Goal: Information Seeking & Learning: Check status

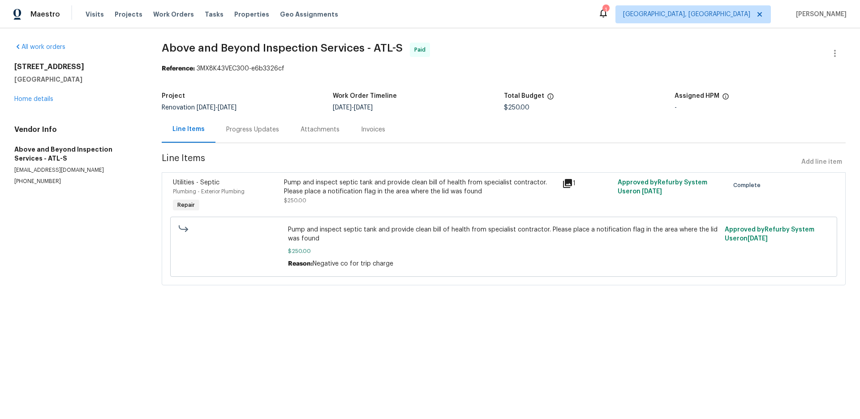
click at [339, 178] on div "Pump and inspect septic tank and provide clean bill of health from specialist c…" at bounding box center [420, 187] width 272 height 18
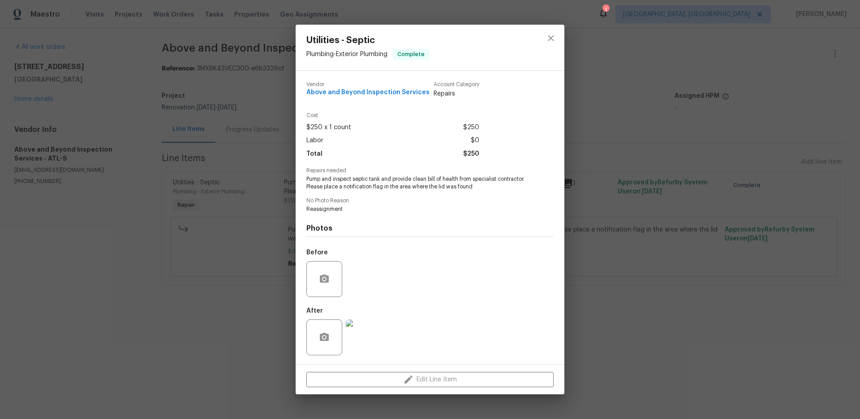
click at [371, 337] on img at bounding box center [364, 337] width 36 height 36
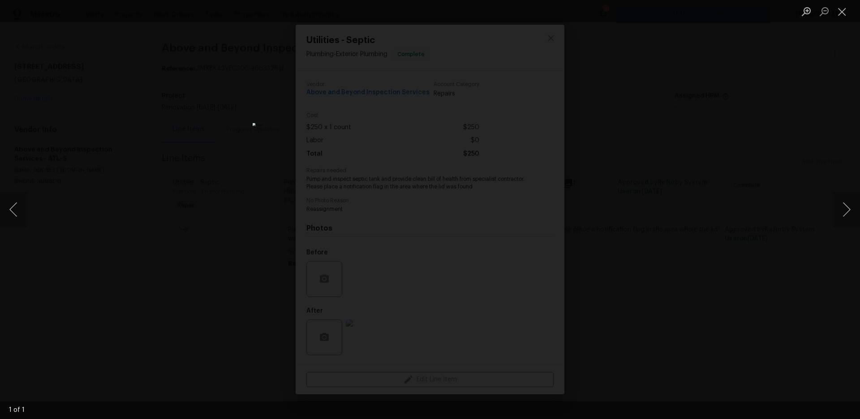
click at [186, 211] on div "Lightbox" at bounding box center [430, 209] width 860 height 419
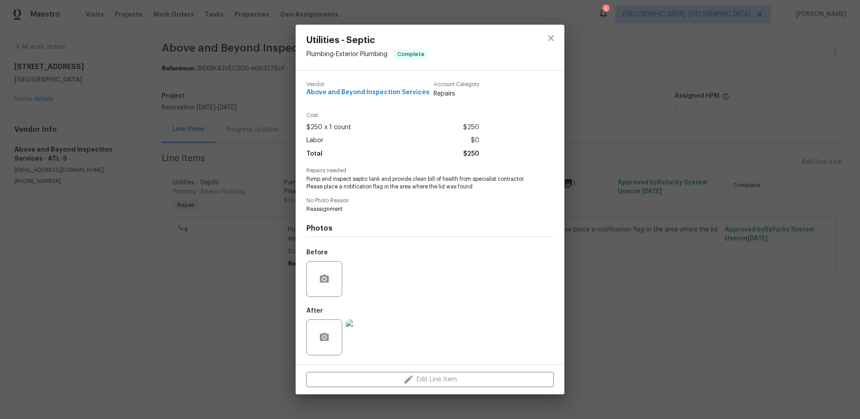
click at [186, 211] on div "Utilities - Septic Plumbing - Exterior Plumbing Complete Vendor Above and Beyon…" at bounding box center [430, 209] width 860 height 419
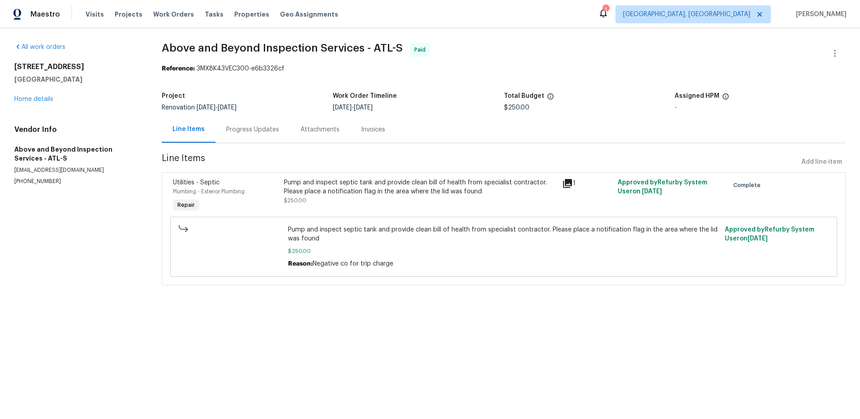
click at [259, 132] on div "Progress Updates" at bounding box center [252, 129] width 53 height 9
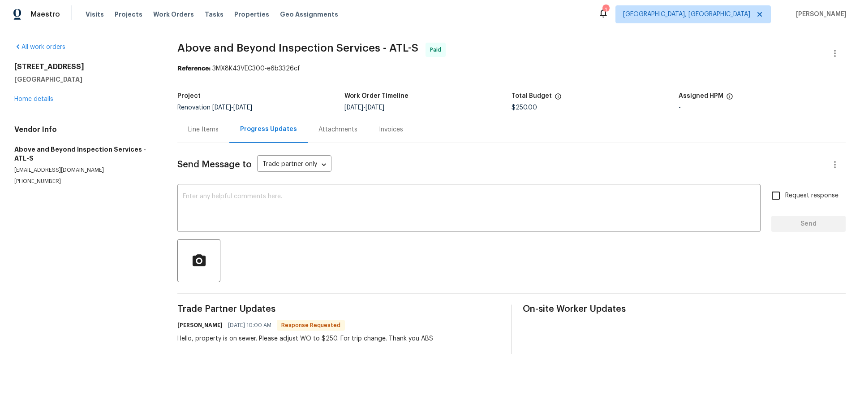
click at [335, 124] on div "Attachments" at bounding box center [338, 129] width 60 height 26
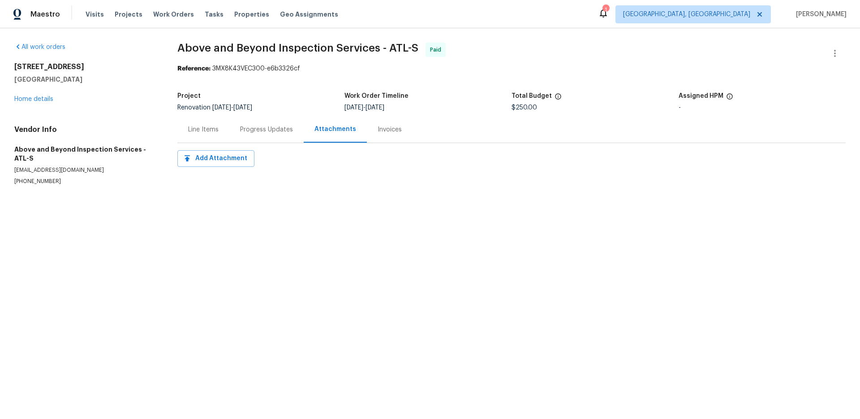
click at [190, 125] on div "Line Items" at bounding box center [203, 129] width 52 height 26
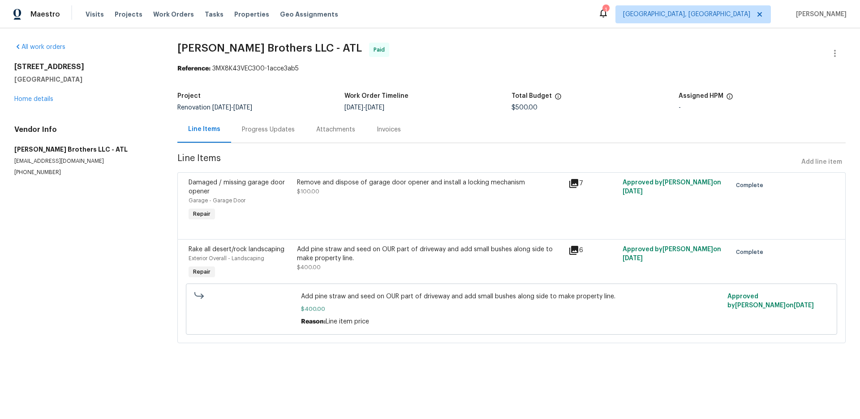
click at [340, 259] on div "Add pine straw and seed on OUR part of driveway and add small bushes along side…" at bounding box center [430, 254] width 266 height 18
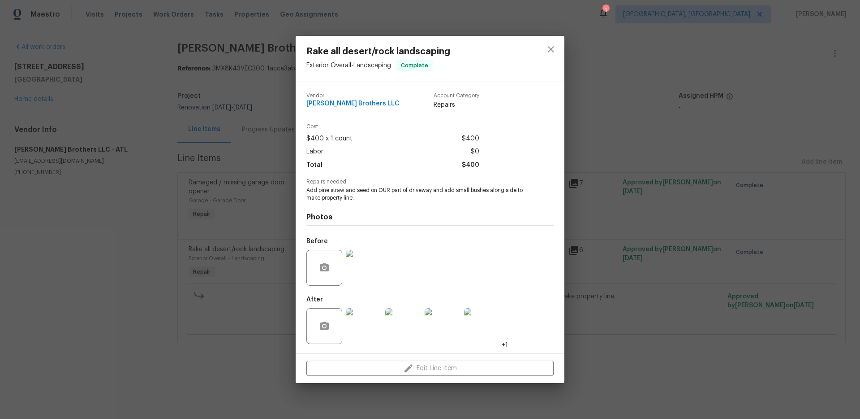
click at [370, 329] on img at bounding box center [364, 326] width 36 height 36
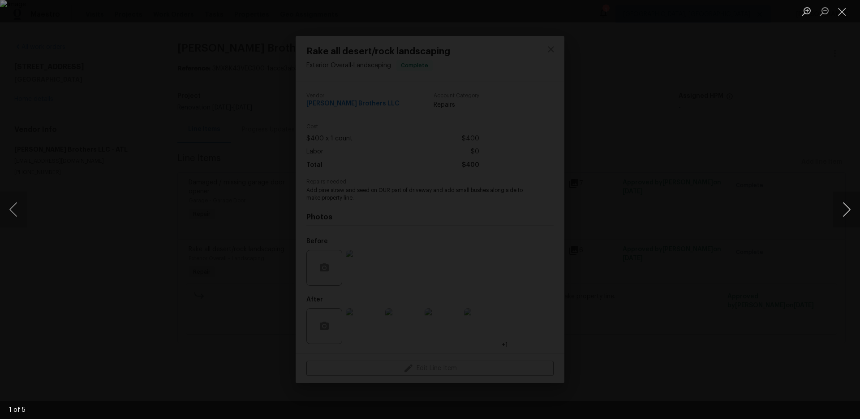
click at [851, 200] on button "Next image" at bounding box center [846, 209] width 27 height 36
click at [790, 197] on div "Lightbox" at bounding box center [430, 209] width 860 height 419
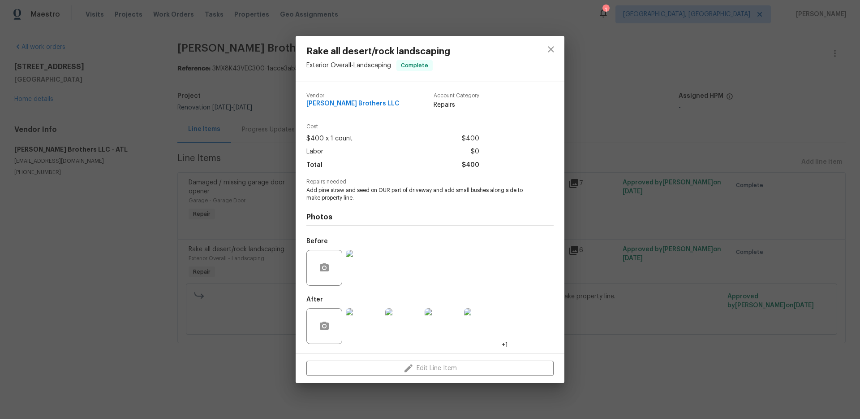
drag, startPoint x: 691, startPoint y: 137, endPoint x: 665, endPoint y: 134, distance: 27.0
click at [691, 137] on div "Rake all desert/rock landscaping Exterior Overall - Landscaping Complete Vendor…" at bounding box center [430, 209] width 860 height 419
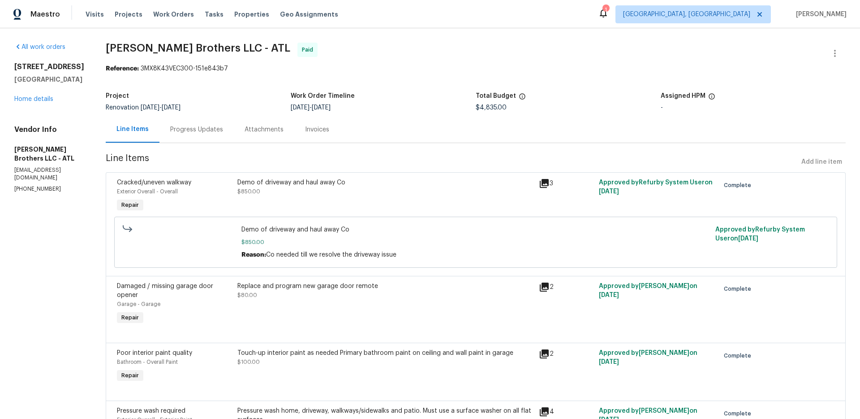
click at [291, 182] on div "Demo of driveway and haul away Co" at bounding box center [385, 182] width 296 height 9
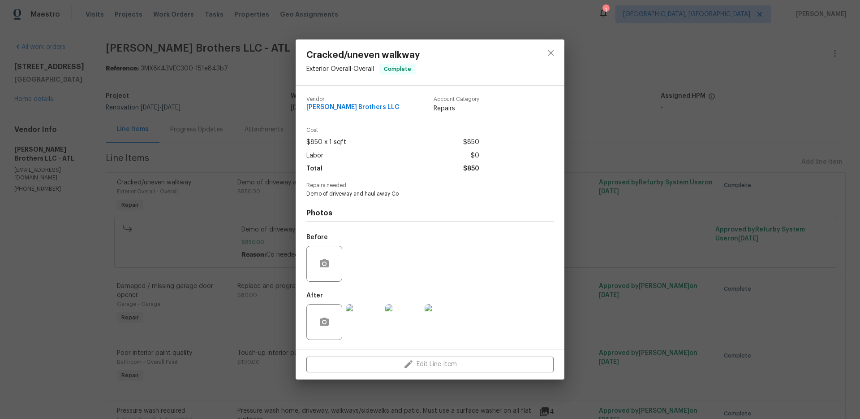
click at [373, 324] on img at bounding box center [364, 322] width 36 height 36
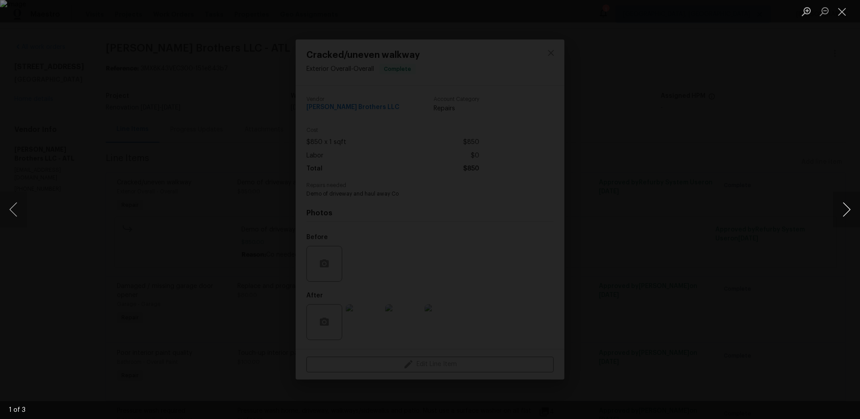
click at [842, 217] on button "Next image" at bounding box center [846, 209] width 27 height 36
click at [741, 221] on div "Lightbox" at bounding box center [430, 209] width 860 height 419
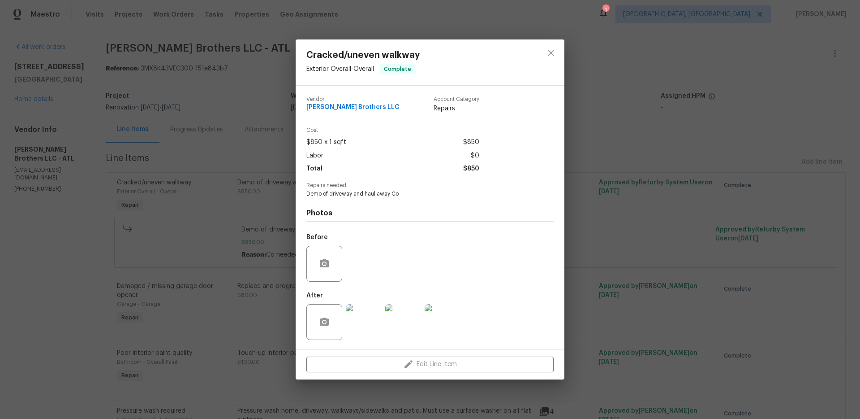
drag, startPoint x: 626, startPoint y: 228, endPoint x: 600, endPoint y: 225, distance: 26.2
click at [626, 228] on div "Cracked/uneven walkway Exterior Overall - Overall Complete Vendor Ferguson Brot…" at bounding box center [430, 209] width 860 height 419
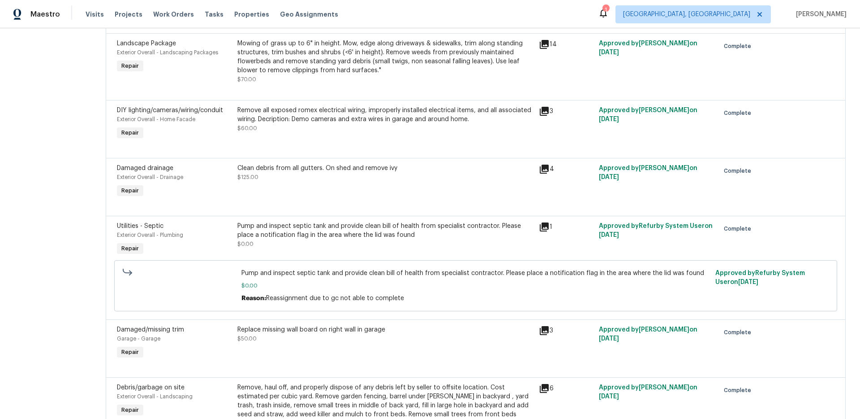
scroll to position [807, 0]
click at [362, 224] on div "Pump and inspect septic tank and provide clean bill of health from specialist c…" at bounding box center [385, 231] width 296 height 18
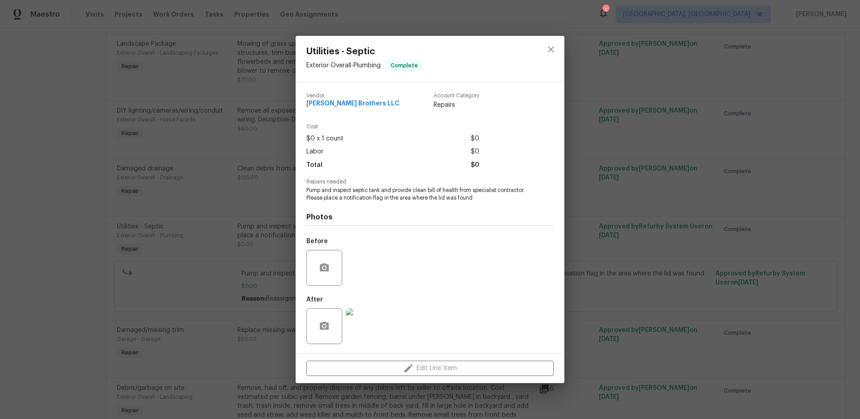
click at [216, 186] on div "Utilities - Septic Exterior Overall - Plumbing Complete Vendor Ferguson Brother…" at bounding box center [430, 209] width 860 height 419
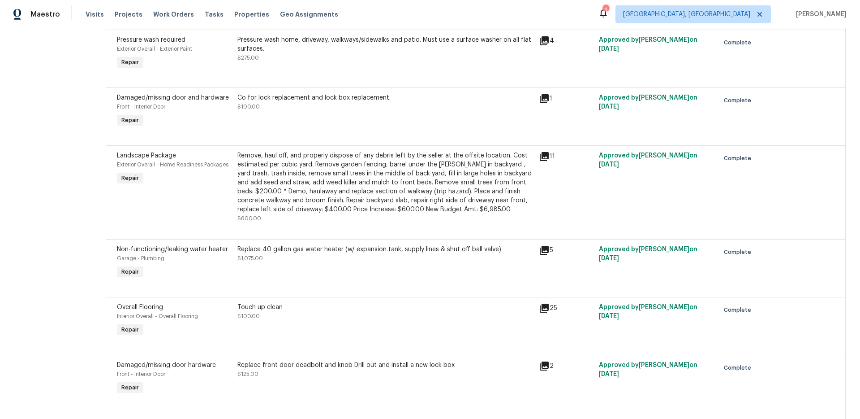
scroll to position [0, 0]
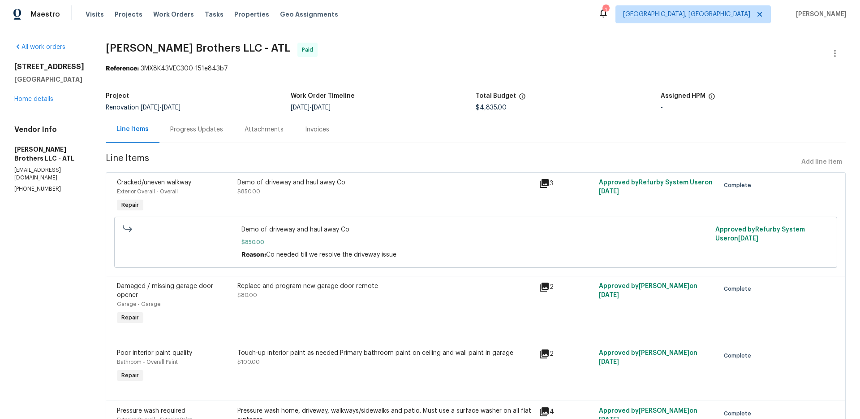
click at [259, 50] on span "Ferguson Brothers LLC - ATL Paid" at bounding box center [465, 54] width 719 height 22
drag, startPoint x: 258, startPoint y: 49, endPoint x: 108, endPoint y: 46, distance: 150.1
click at [389, 216] on div "Demo of driveway and haul away Co $850.00 Reason: Co needed till we resolve the…" at bounding box center [476, 242] width 718 height 56
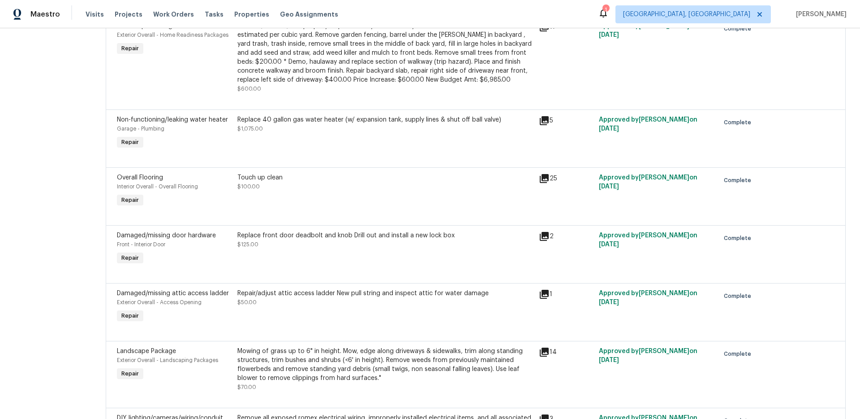
scroll to position [499, 0]
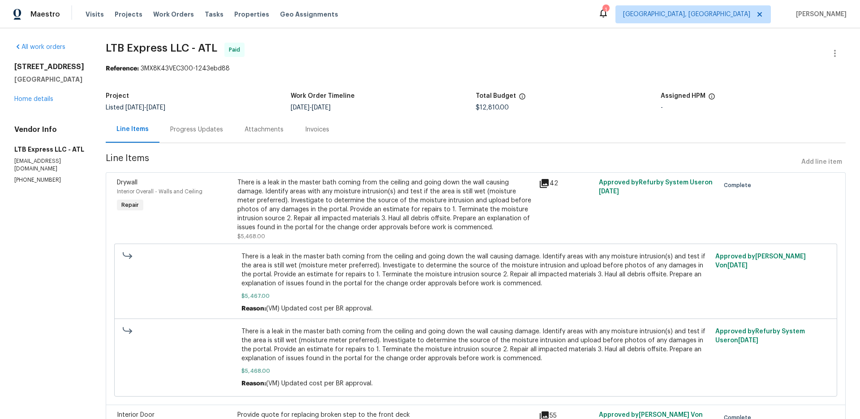
click at [406, 178] on div "There is a leak in the master bath coming from the ceiling and going down the w…" at bounding box center [385, 205] width 296 height 54
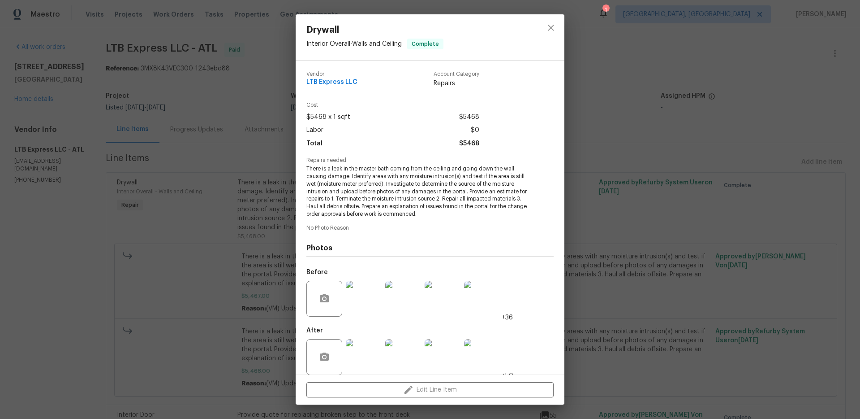
click at [208, 161] on div "Drywall Interior Overall - Walls and Ceiling Complete Vendor LTB Express LLC Ac…" at bounding box center [430, 209] width 860 height 419
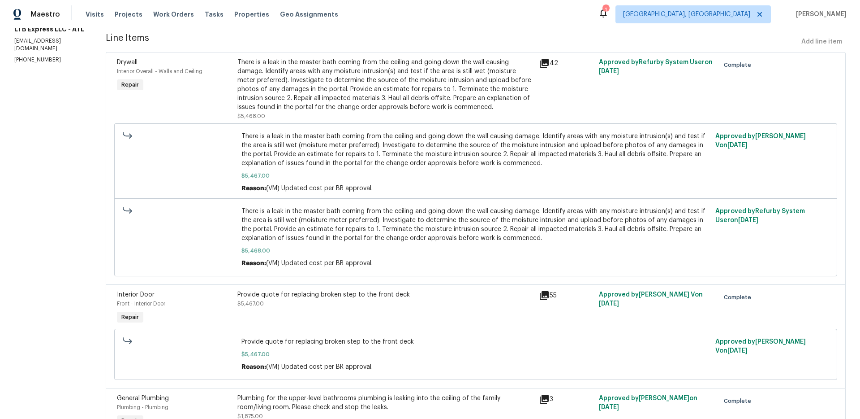
scroll to position [121, 0]
drag, startPoint x: 406, startPoint y: 178, endPoint x: 330, endPoint y: 224, distance: 88.5
click at [330, 224] on span "There is a leak in the master bath coming from the ceiling and going down the w…" at bounding box center [476, 224] width 469 height 36
drag, startPoint x: 330, startPoint y: 224, endPoint x: 323, endPoint y: 77, distance: 147.1
click at [323, 77] on div "There is a leak in the master bath coming from the ceiling and going down the w…" at bounding box center [385, 84] width 296 height 54
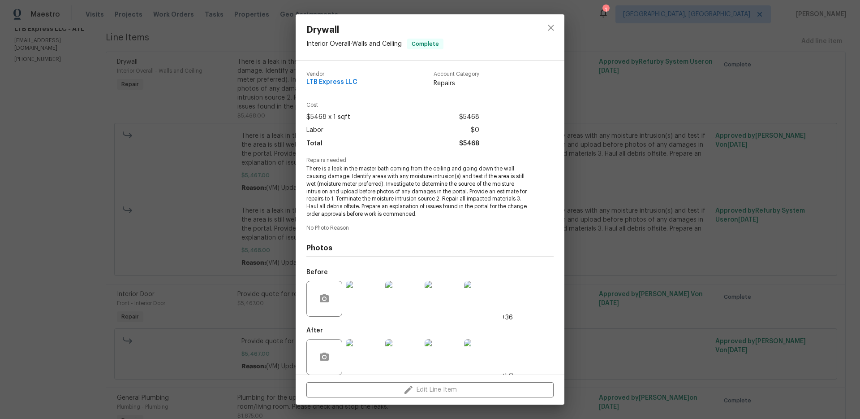
drag, startPoint x: 323, startPoint y: 77, endPoint x: 366, endPoint y: 351, distance: 277.5
click at [366, 351] on img at bounding box center [364, 357] width 36 height 36
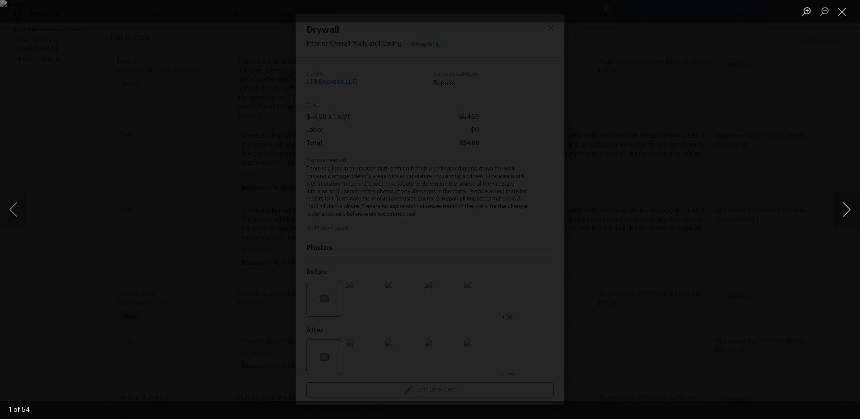
drag, startPoint x: 366, startPoint y: 351, endPoint x: 846, endPoint y: 211, distance: 500.4
click at [846, 211] on button "Next image" at bounding box center [846, 209] width 27 height 36
click at [11, 207] on button "Previous image" at bounding box center [13, 209] width 27 height 36
click at [17, 204] on button "Previous image" at bounding box center [13, 209] width 27 height 36
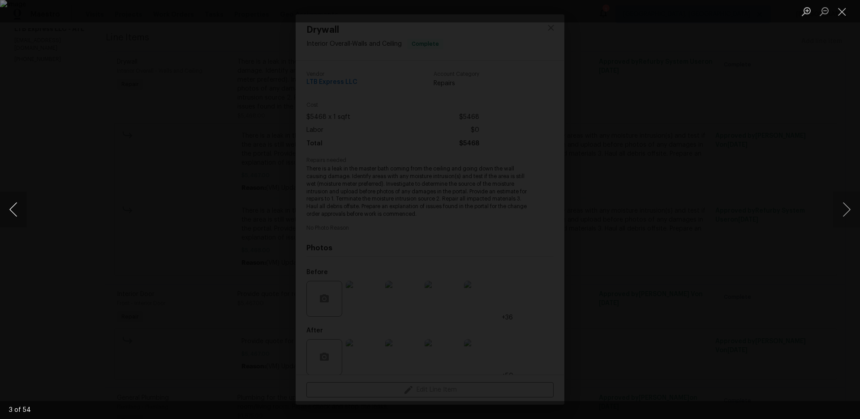
click at [17, 204] on button "Previous image" at bounding box center [13, 209] width 27 height 36
click at [16, 212] on button "Previous image" at bounding box center [13, 209] width 27 height 36
click at [515, 224] on div "Lightbox" at bounding box center [430, 209] width 860 height 419
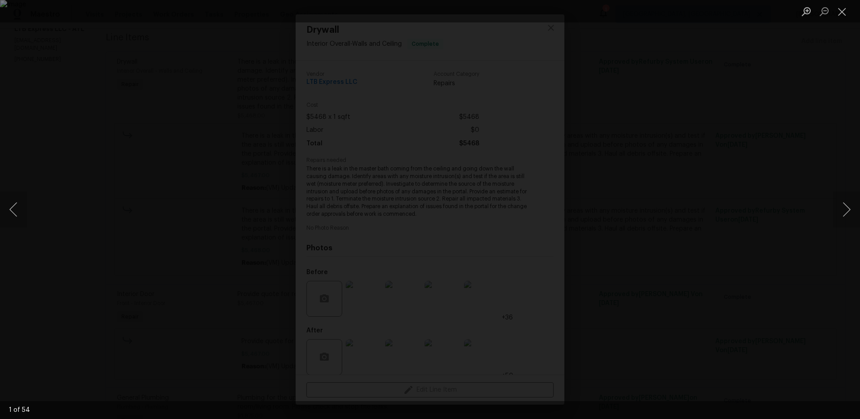
click at [522, 242] on div "Lightbox" at bounding box center [430, 209] width 860 height 419
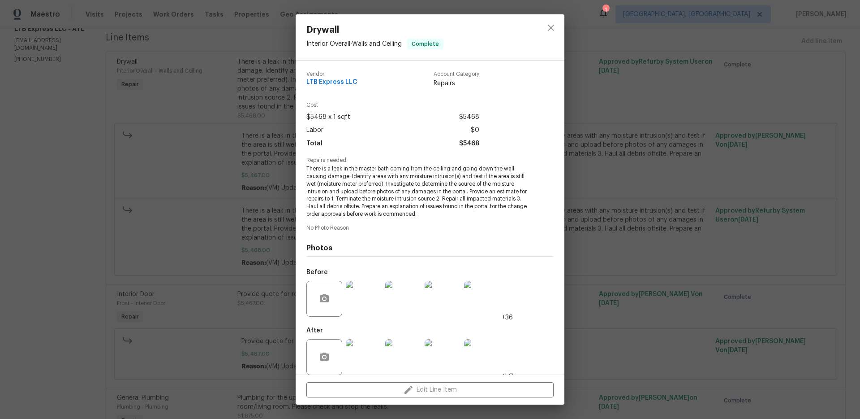
click at [484, 361] on img at bounding box center [482, 357] width 36 height 36
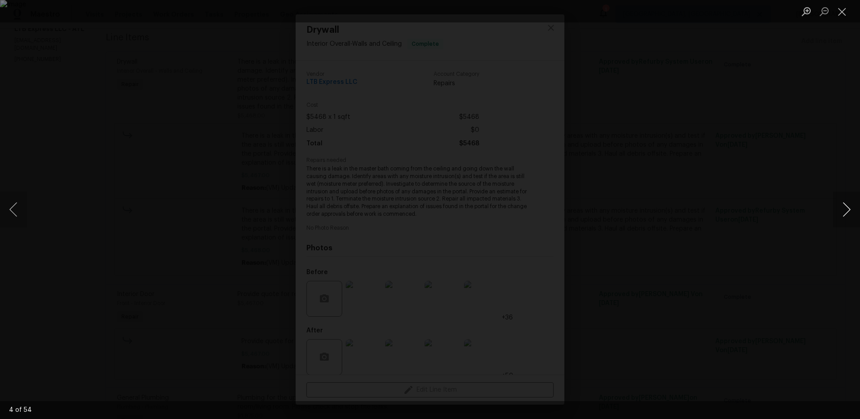
click at [839, 208] on button "Next image" at bounding box center [846, 209] width 27 height 36
click at [764, 218] on div "Lightbox" at bounding box center [430, 209] width 860 height 419
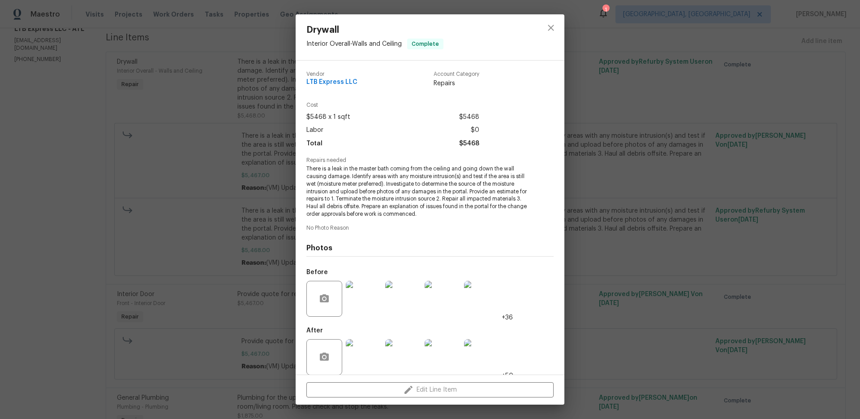
click at [743, 226] on div "Drywall Interior Overall - Walls and Ceiling Complete Vendor LTB Express LLC Ac…" at bounding box center [430, 209] width 860 height 419
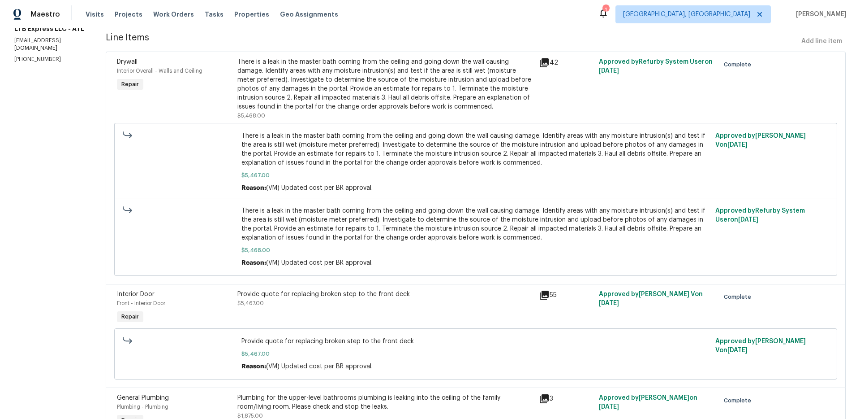
click at [331, 298] on div "Provide quote for replacing broken step to the front deck" at bounding box center [385, 293] width 296 height 9
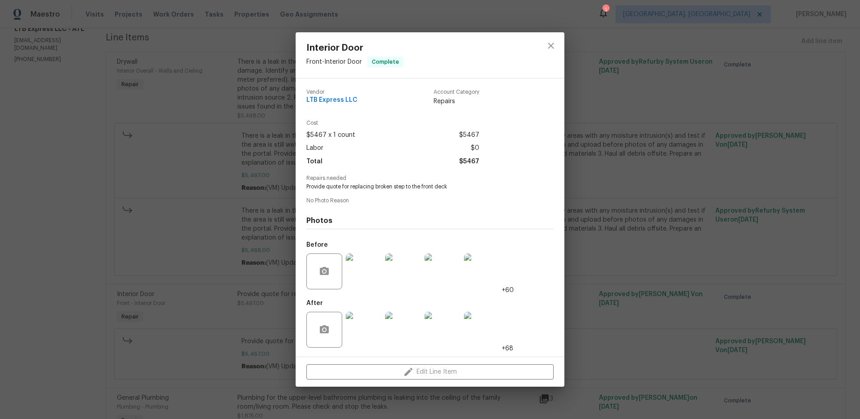
click at [368, 274] on img at bounding box center [364, 271] width 36 height 36
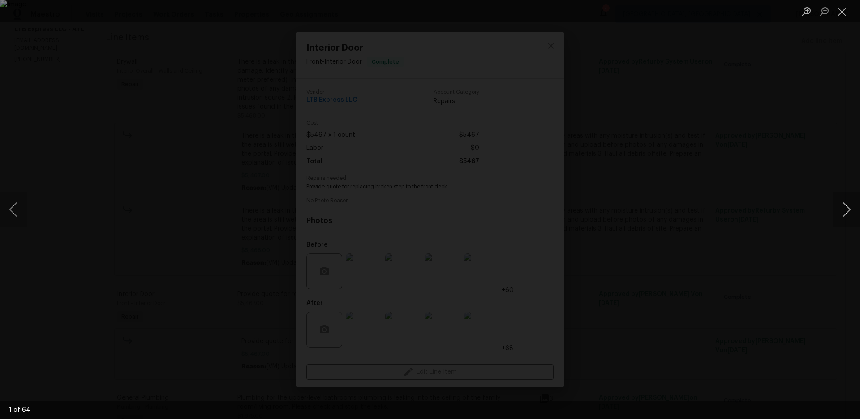
click at [842, 212] on button "Next image" at bounding box center [846, 209] width 27 height 36
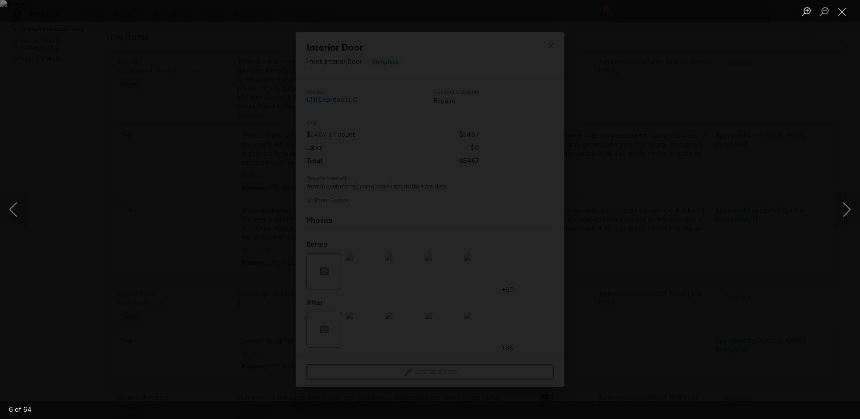
click at [805, 237] on div "Lightbox" at bounding box center [430, 209] width 860 height 419
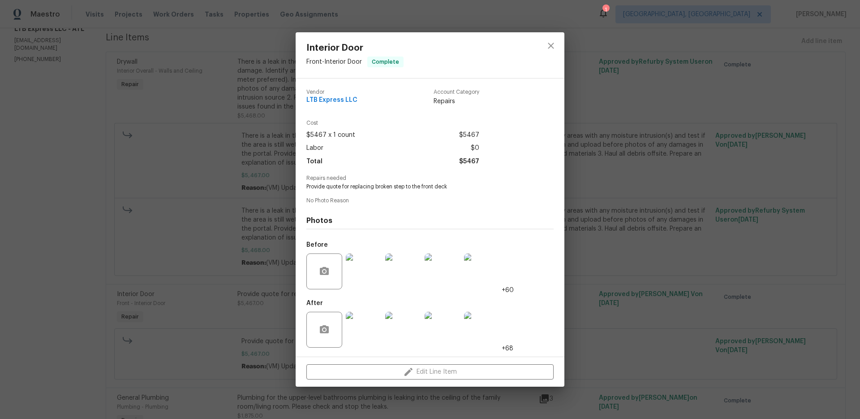
click at [706, 324] on div "Interior Door Front - Interior Door Complete Vendor LTB Express LLC Account Cat…" at bounding box center [430, 209] width 860 height 419
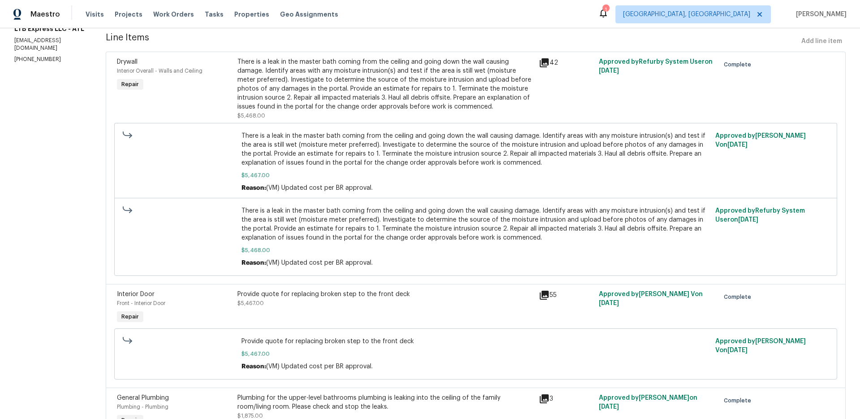
scroll to position [174, 0]
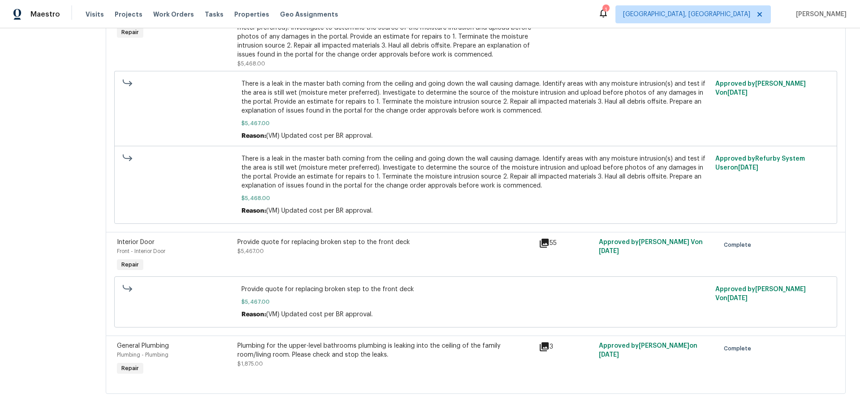
click at [302, 348] on div "Plumbing for the upper-level bathrooms plumbing is leaking into the ceiling of …" at bounding box center [385, 350] width 296 height 18
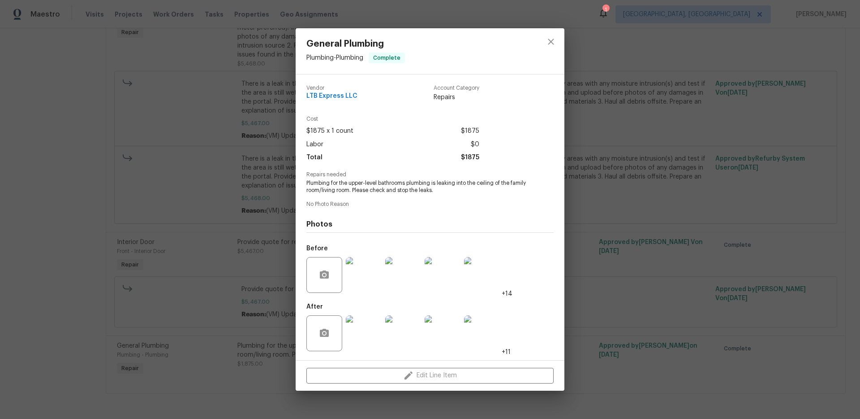
click at [367, 268] on img at bounding box center [364, 275] width 36 height 36
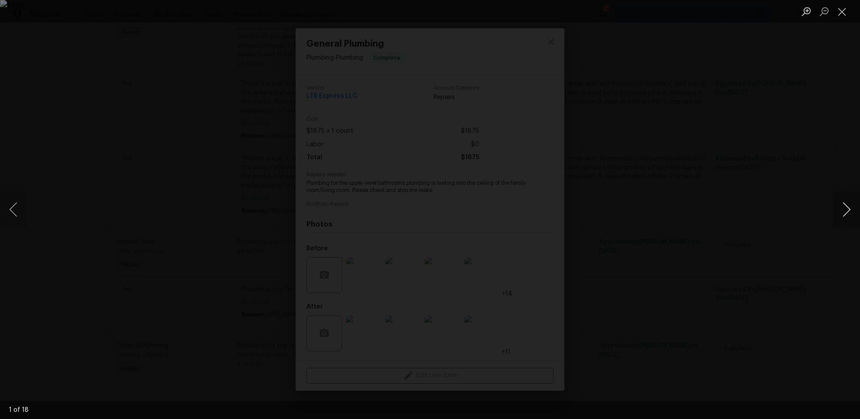
click at [851, 211] on button "Next image" at bounding box center [846, 209] width 27 height 36
click at [850, 211] on button "Next image" at bounding box center [846, 209] width 27 height 36
click at [691, 218] on div "Lightbox" at bounding box center [430, 209] width 860 height 419
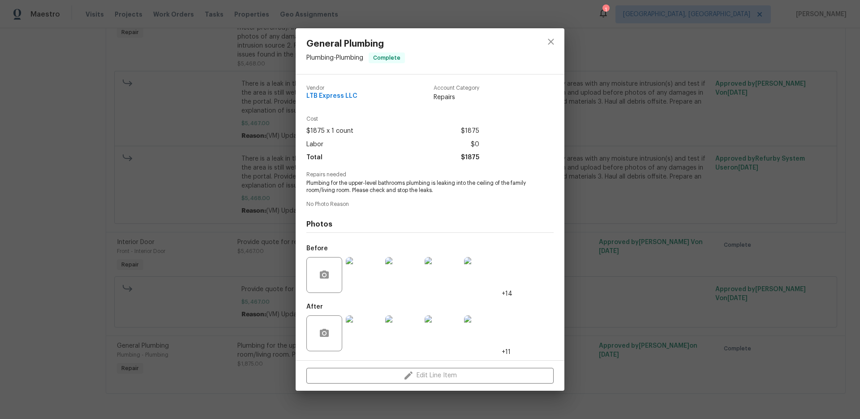
click at [623, 191] on div "General Plumbing Plumbing - Plumbing Complete Vendor LTB Express LLC Account Ca…" at bounding box center [430, 209] width 860 height 419
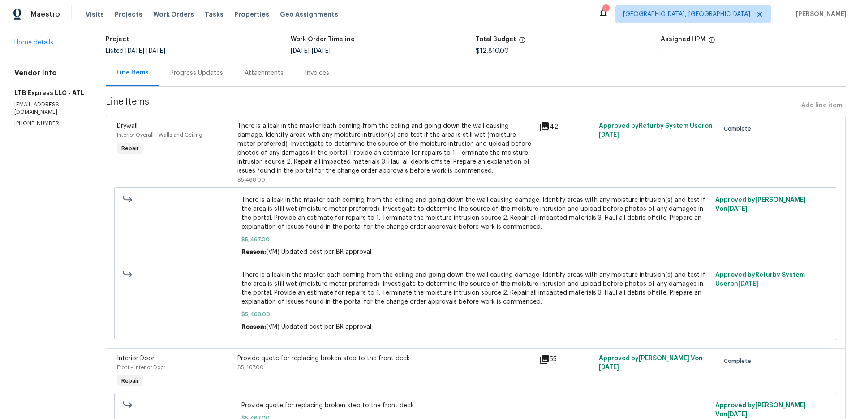
scroll to position [0, 0]
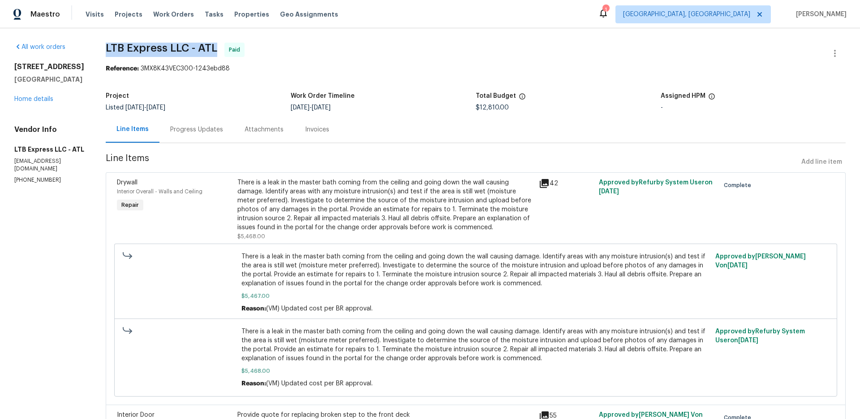
drag, startPoint x: 208, startPoint y: 51, endPoint x: 109, endPoint y: 48, distance: 99.1
click at [106, 51] on span "LTB Express LLC - ATL Paid" at bounding box center [465, 54] width 719 height 22
copy span "LTB Express LLC - ATL"
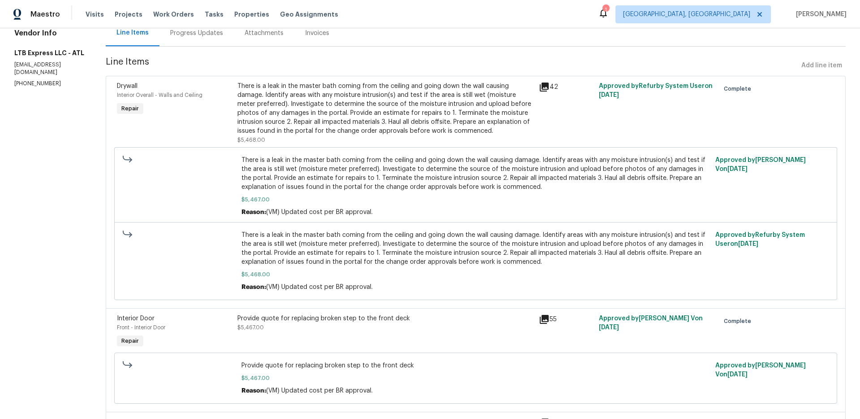
scroll to position [97, 0]
click at [355, 113] on div "There is a leak in the master bath coming from the ceiling and going down the w…" at bounding box center [385, 108] width 296 height 54
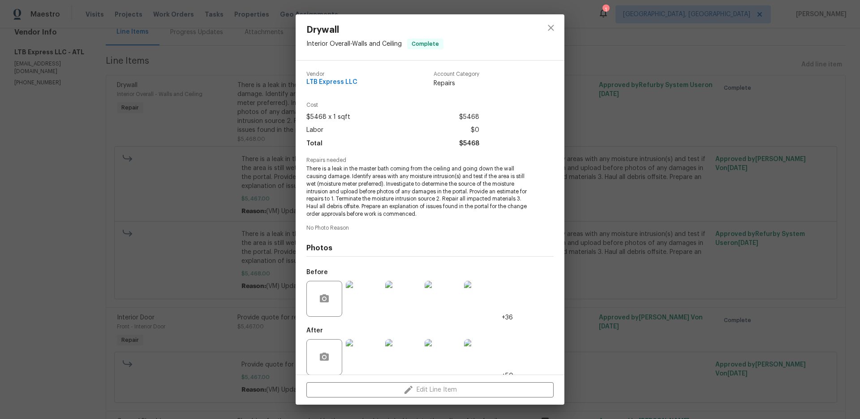
scroll to position [9, 0]
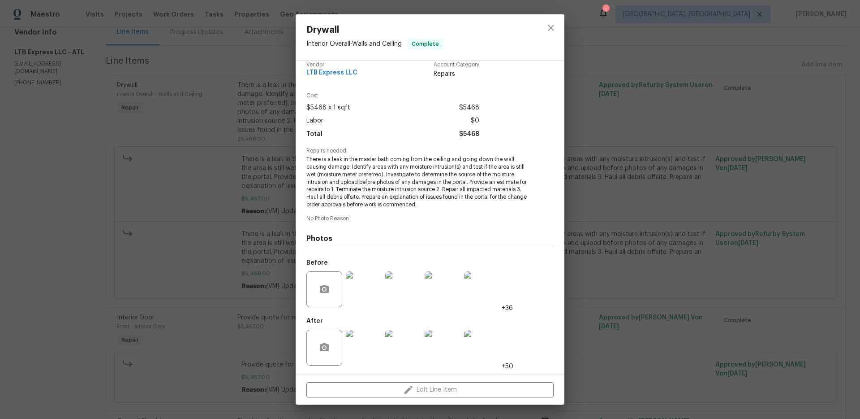
click at [367, 294] on img at bounding box center [364, 289] width 36 height 36
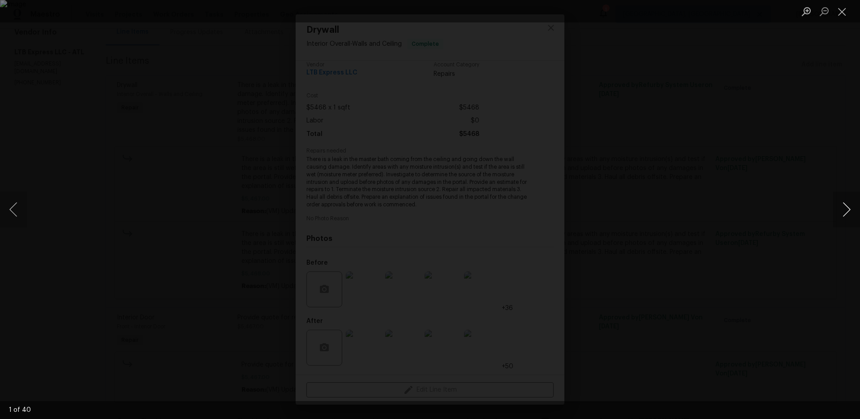
click at [848, 211] on button "Next image" at bounding box center [846, 209] width 27 height 36
click at [816, 218] on div "Lightbox" at bounding box center [430, 209] width 860 height 419
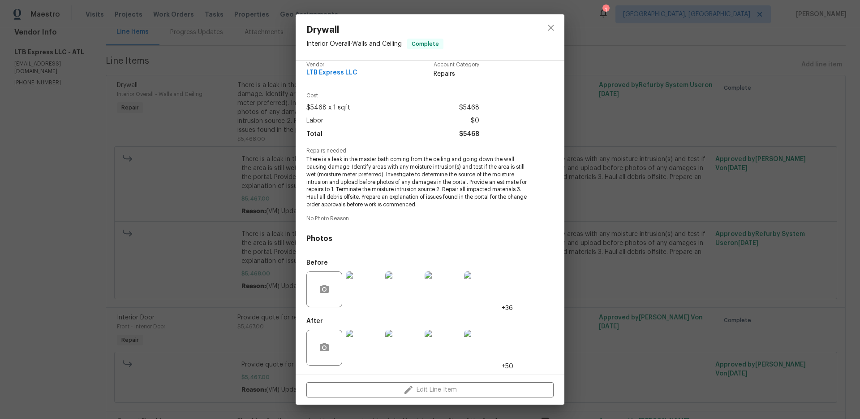
click at [662, 238] on div "Drywall Interior Overall - Walls and Ceiling Complete Vendor LTB Express LLC Ac…" at bounding box center [430, 209] width 860 height 419
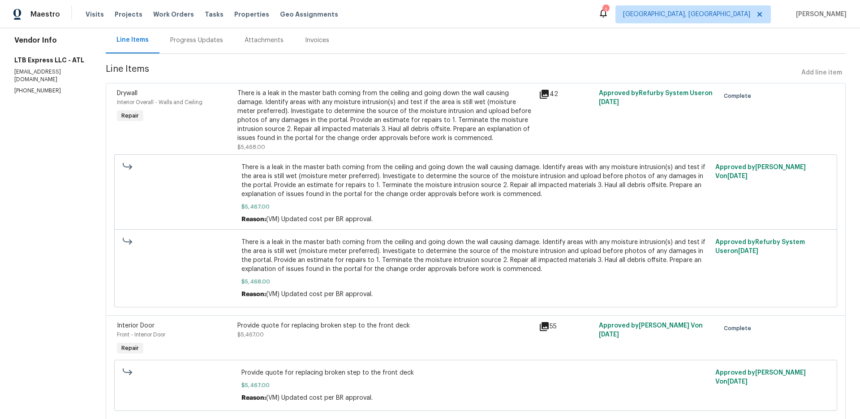
scroll to position [91, 0]
click at [188, 40] on div "Progress Updates" at bounding box center [196, 38] width 53 height 9
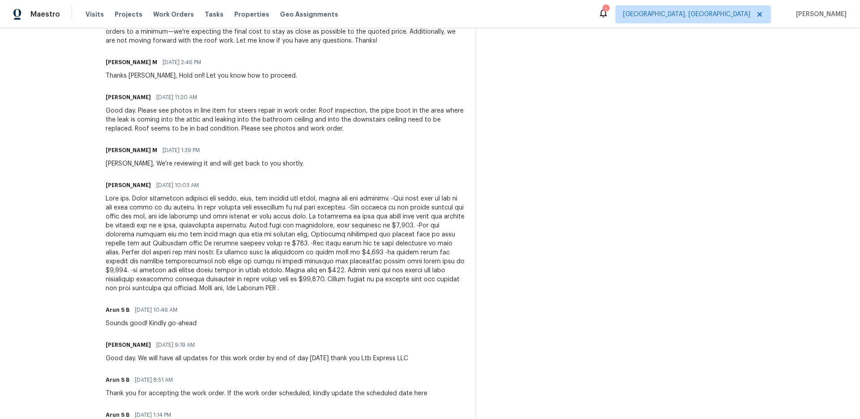
scroll to position [1040, 0]
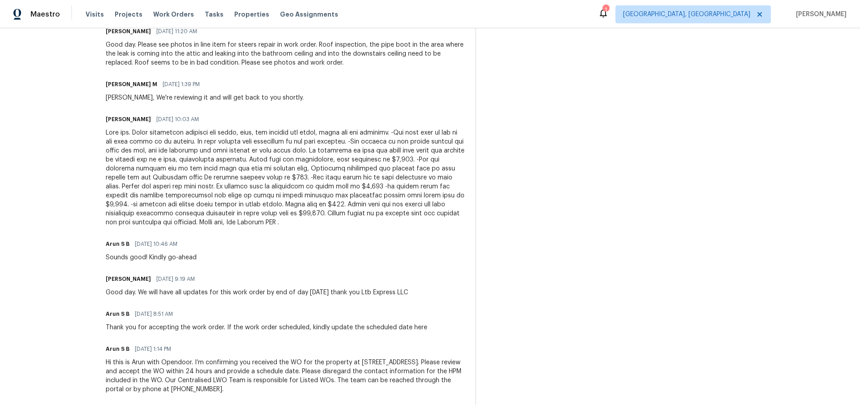
click at [392, 197] on div at bounding box center [285, 177] width 359 height 99
click at [333, 155] on div at bounding box center [285, 177] width 359 height 99
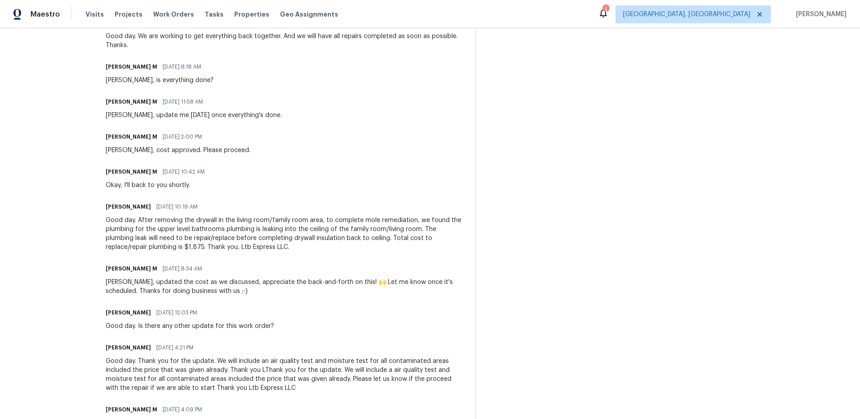
scroll to position [571, 0]
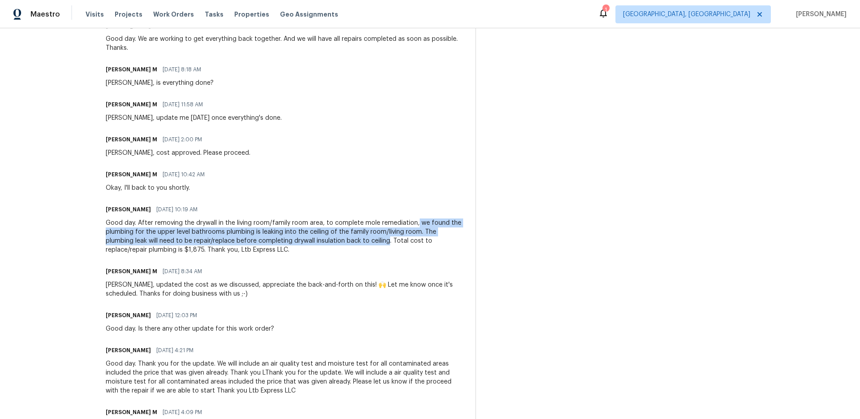
drag, startPoint x: 405, startPoint y: 223, endPoint x: 348, endPoint y: 241, distance: 59.8
click at [350, 241] on div "Good day. After removing the drywall in the living room/family room area, to co…" at bounding box center [285, 236] width 359 height 36
copy div "we found the plumbing for the upper level bathrooms plumbing is leaking into th…"
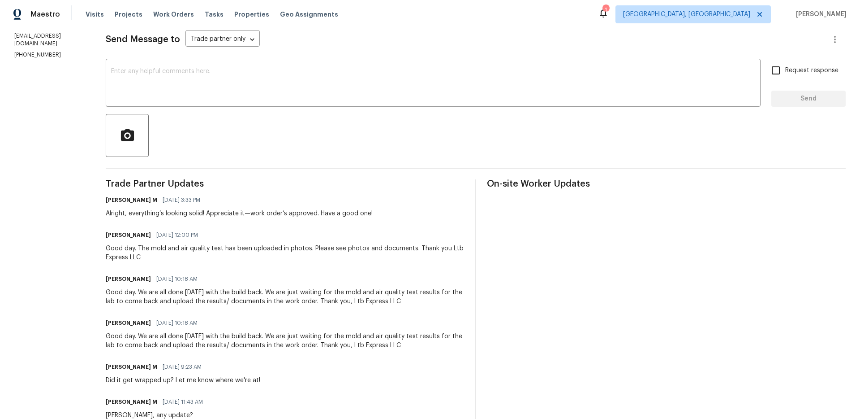
scroll to position [0, 0]
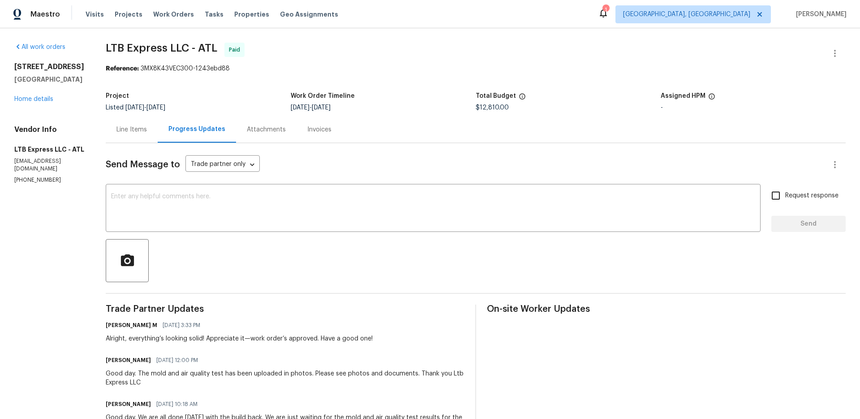
click at [129, 128] on div "Line Items" at bounding box center [132, 129] width 30 height 9
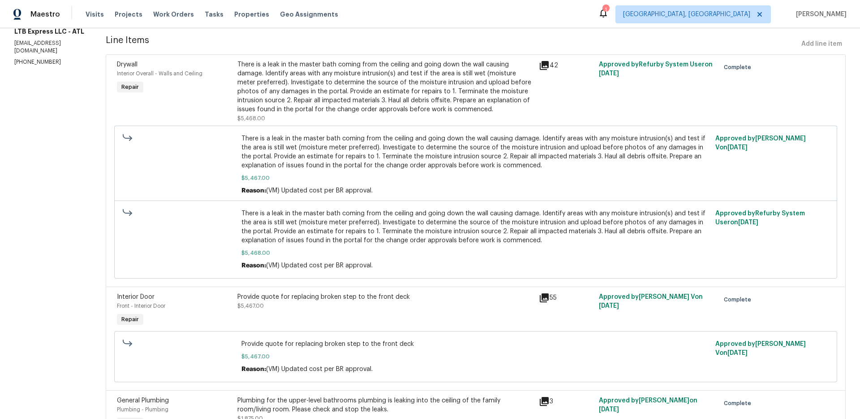
scroll to position [113, 0]
